Goal: Communication & Community: Answer question/provide support

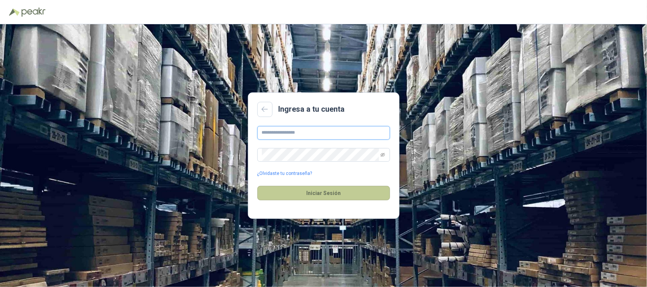
type input "**********"
click at [336, 197] on button "Iniciar Sesión" at bounding box center [324, 193] width 133 height 14
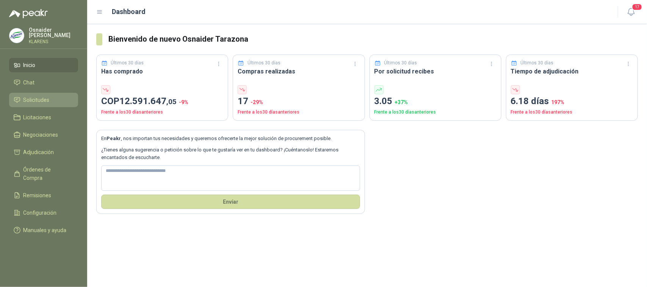
click at [36, 99] on span "Solicitudes" at bounding box center [37, 100] width 26 height 8
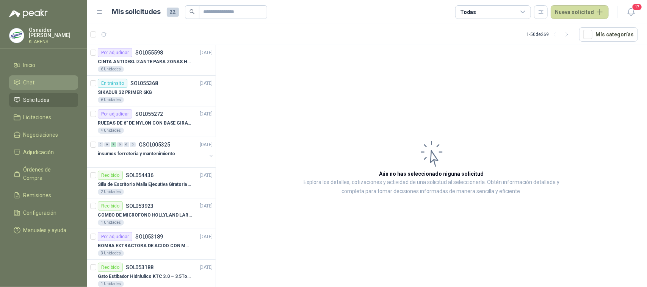
click at [51, 75] on link "Chat" at bounding box center [43, 82] width 69 height 14
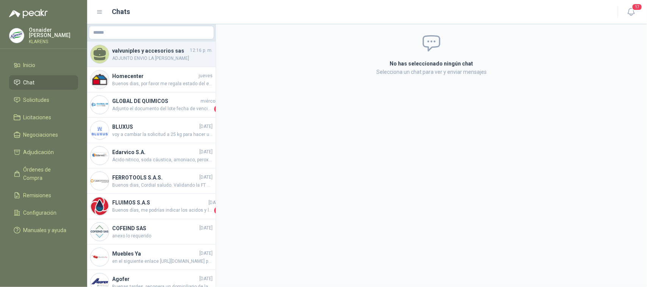
click at [165, 60] on span "ADJUNTO ENVIO LA [PERSON_NAME]" at bounding box center [162, 58] width 101 height 7
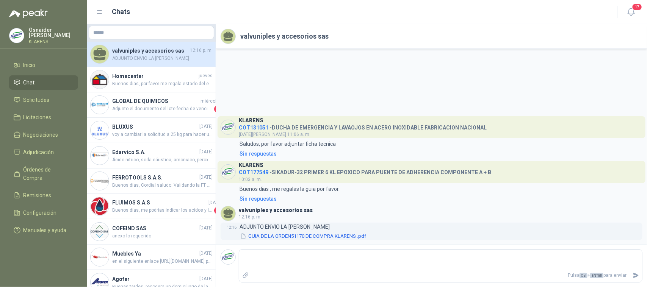
click at [328, 237] on button "GUIA DE LA ORDEN51170 DE COMPRA KLARENS .pdf" at bounding box center [303, 237] width 127 height 8
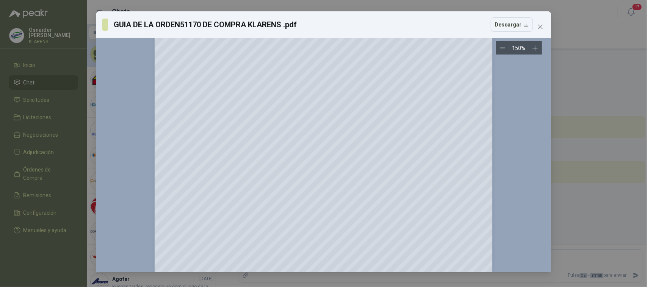
scroll to position [142, 0]
drag, startPoint x: 543, startPoint y: 29, endPoint x: 538, endPoint y: 5, distance: 24.5
click at [543, 27] on icon "close" at bounding box center [541, 27] width 6 height 6
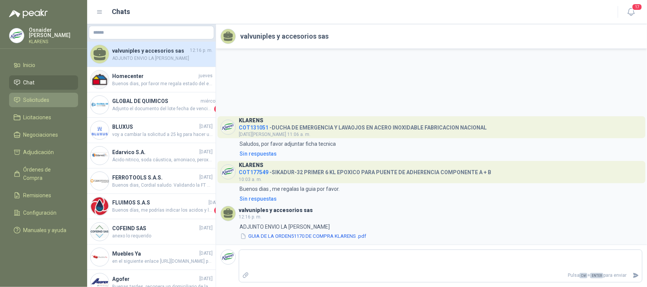
click at [36, 96] on span "Solicitudes" at bounding box center [37, 100] width 26 height 8
